Goal: Find specific page/section: Find specific page/section

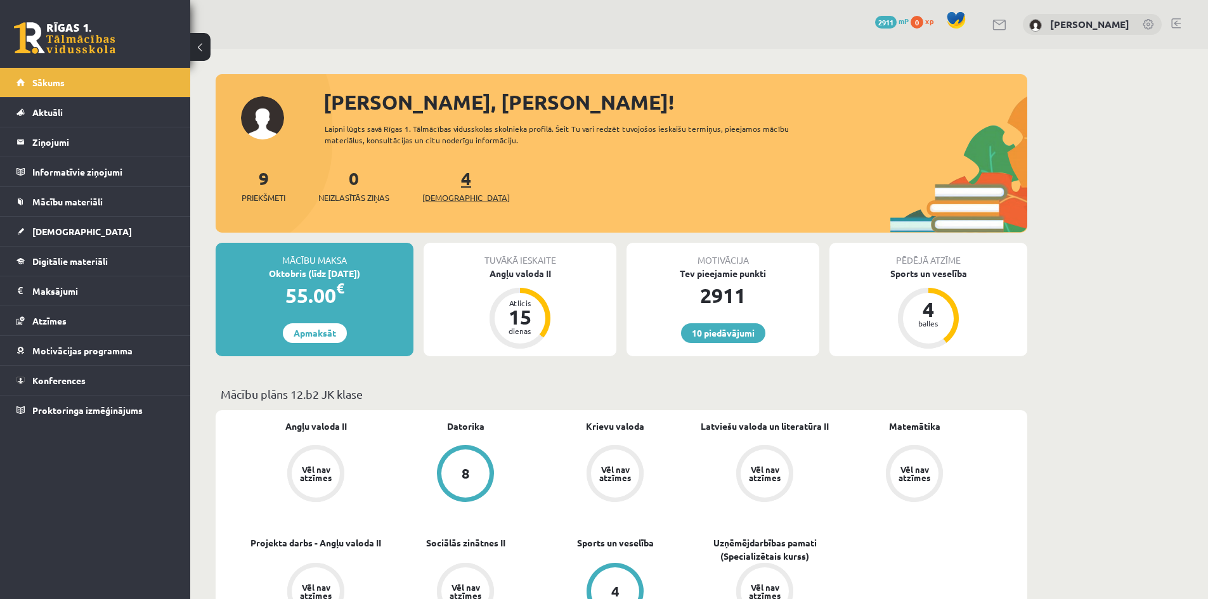
click at [447, 185] on link "4 Ieskaites" at bounding box center [466, 185] width 88 height 37
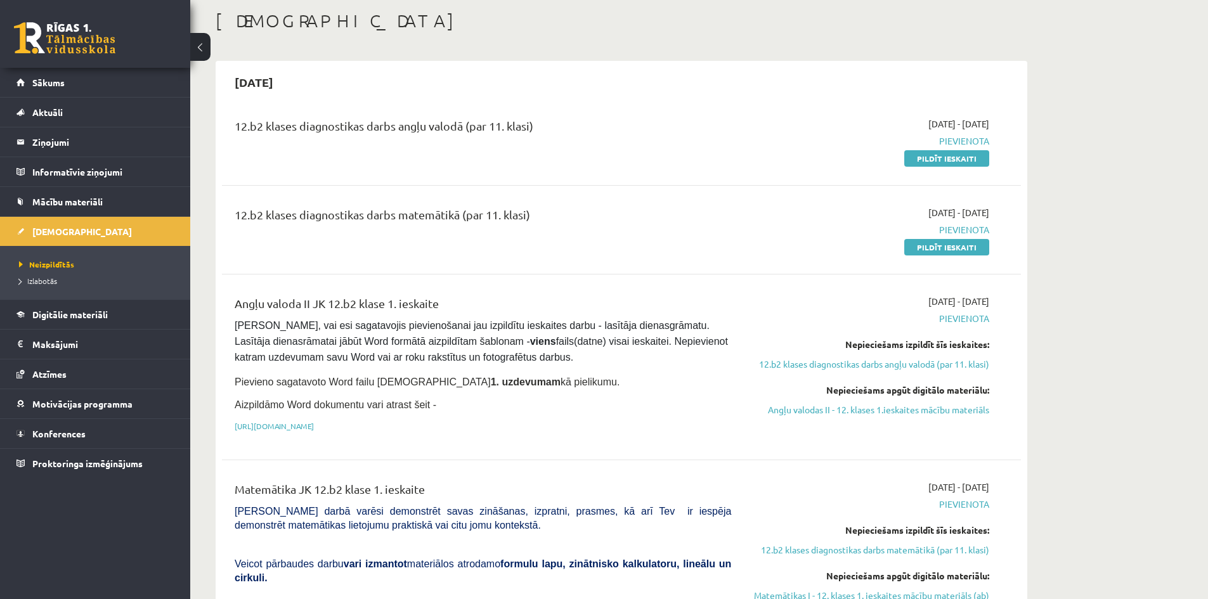
scroll to position [63, 0]
click at [729, 195] on div "12.b2 klases diagnostikas darbs matemātikā (par 11. klasi) 2025-09-01 - 2025-09…" at bounding box center [621, 230] width 799 height 73
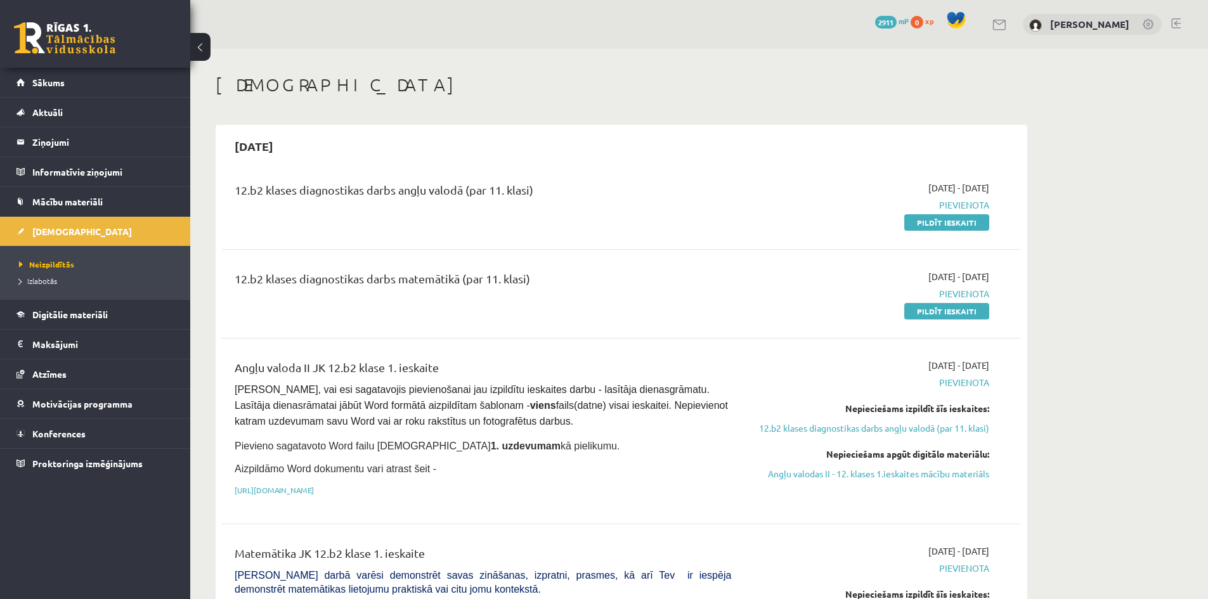
click at [1179, 25] on link at bounding box center [1177, 23] width 10 height 10
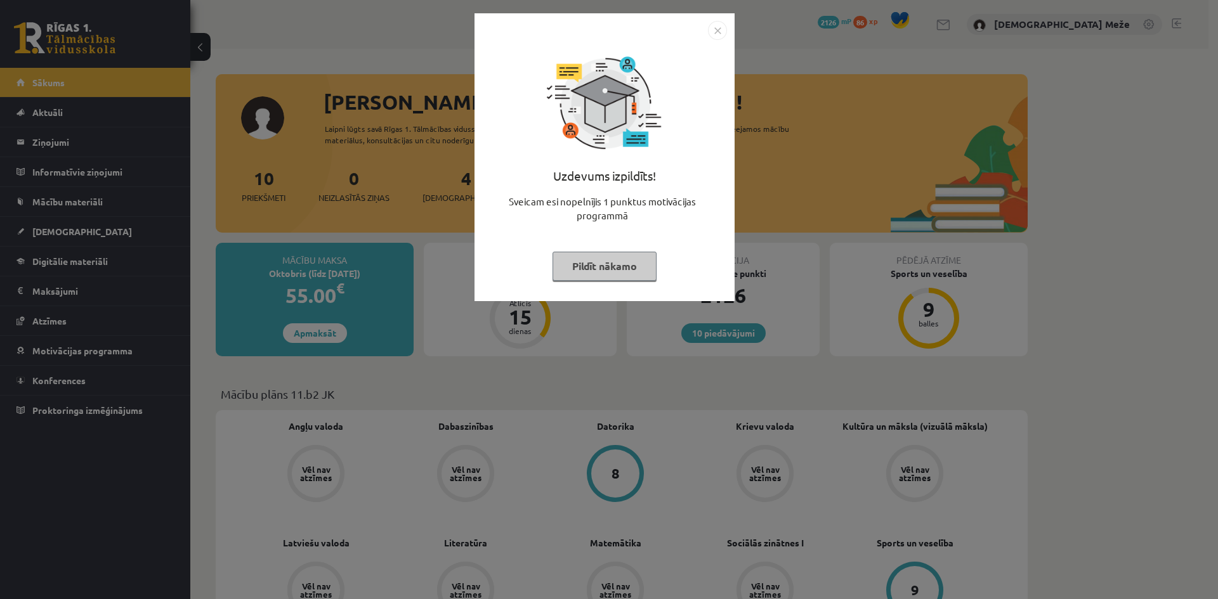
click at [718, 34] on img "Close" at bounding box center [717, 30] width 19 height 19
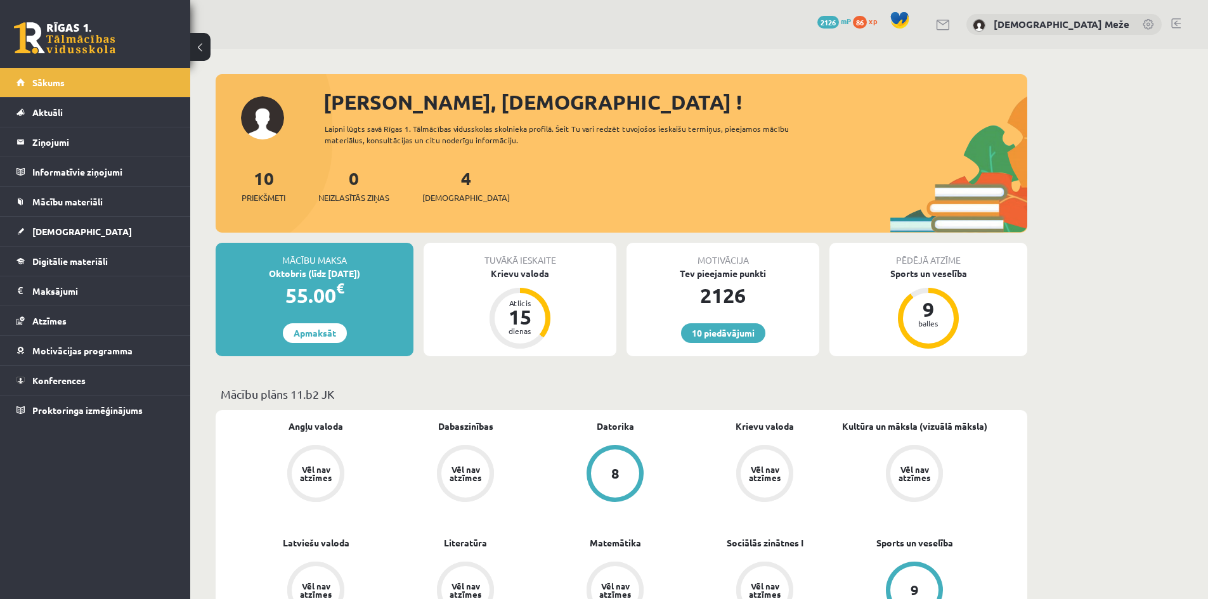
drag, startPoint x: 466, startPoint y: 178, endPoint x: 453, endPoint y: 180, distance: 12.8
click at [459, 179] on div "10 Priekšmeti 0 Neizlasītās ziņas 4 Ieskaites" at bounding box center [622, 199] width 812 height 68
click at [452, 180] on div "4 Ieskaites" at bounding box center [466, 184] width 88 height 39
click at [438, 179] on div "4 Ieskaites" at bounding box center [466, 184] width 88 height 39
click at [442, 179] on link "4 Ieskaites" at bounding box center [466, 185] width 88 height 37
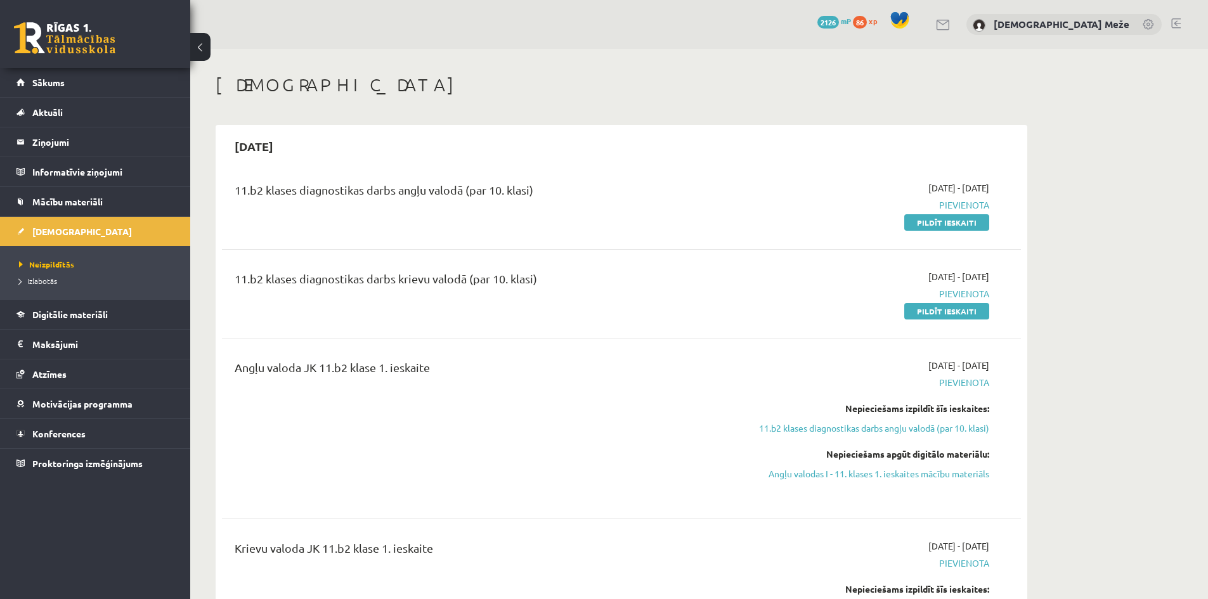
click at [1181, 25] on div "0 Dāvanas 2126 mP 86 xp Kristiāna Meže" at bounding box center [699, 24] width 1018 height 49
click at [1169, 15] on div "0 Dāvanas 2126 mP 86 xp Kristiāna Meže" at bounding box center [699, 24] width 1018 height 49
click at [1170, 17] on div "0 Dāvanas 2126 mP 86 xp Kristiāna Meže" at bounding box center [699, 24] width 1018 height 49
click at [1174, 17] on div "0 Dāvanas 2126 mP 86 xp Kristiāna Meže" at bounding box center [699, 24] width 1018 height 49
click at [1176, 19] on link at bounding box center [1177, 23] width 10 height 10
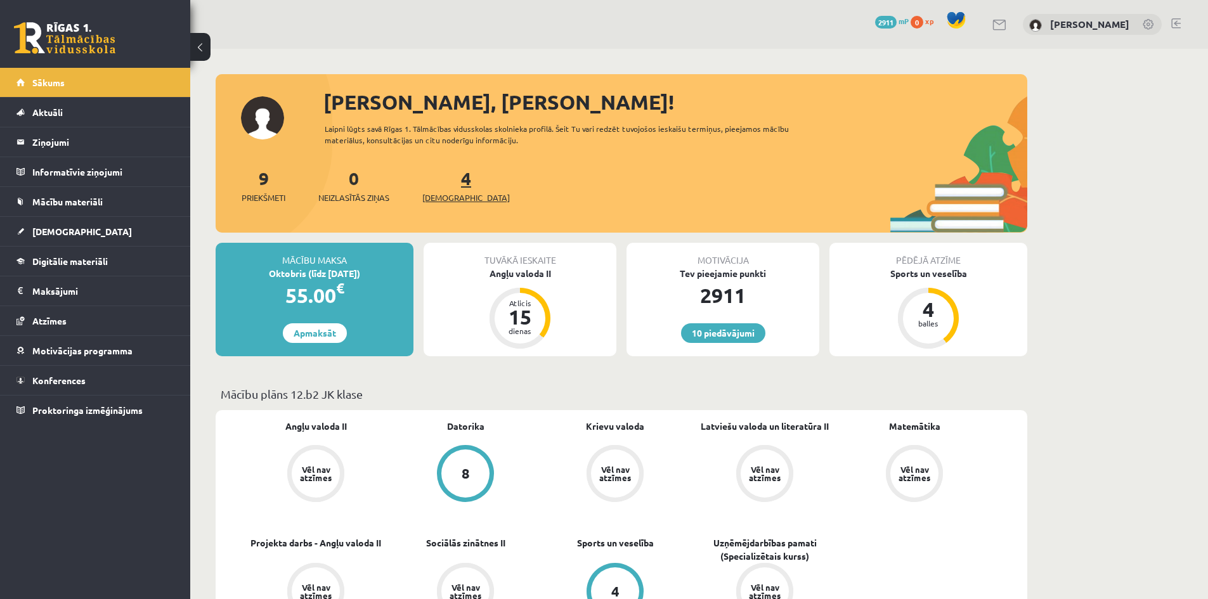
click at [447, 186] on link "4 Ieskaites" at bounding box center [466, 185] width 88 height 37
